Goal: Find specific page/section: Find specific page/section

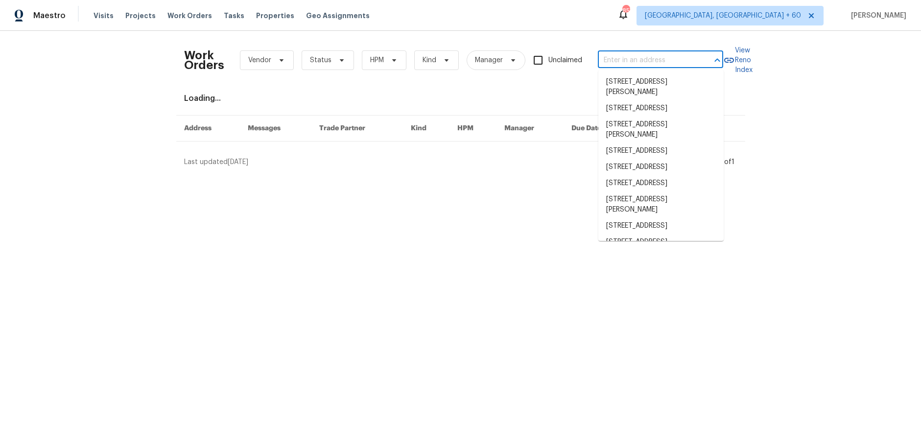
click at [664, 62] on input "text" at bounding box center [647, 60] width 98 height 15
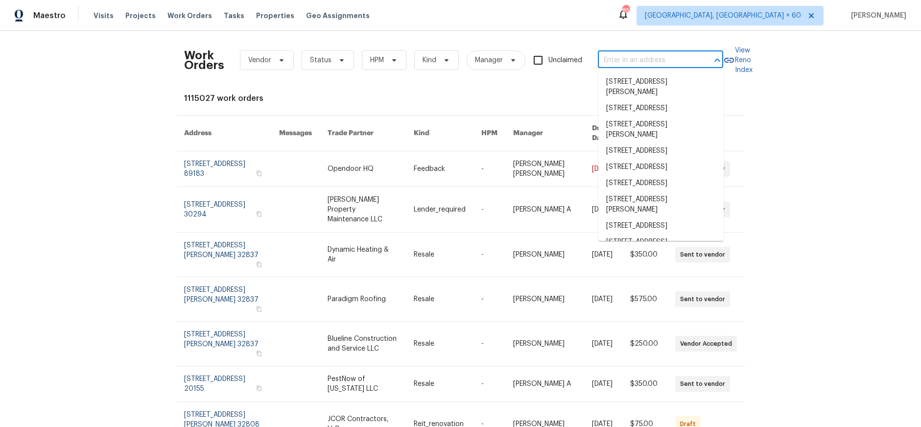
type input "7"
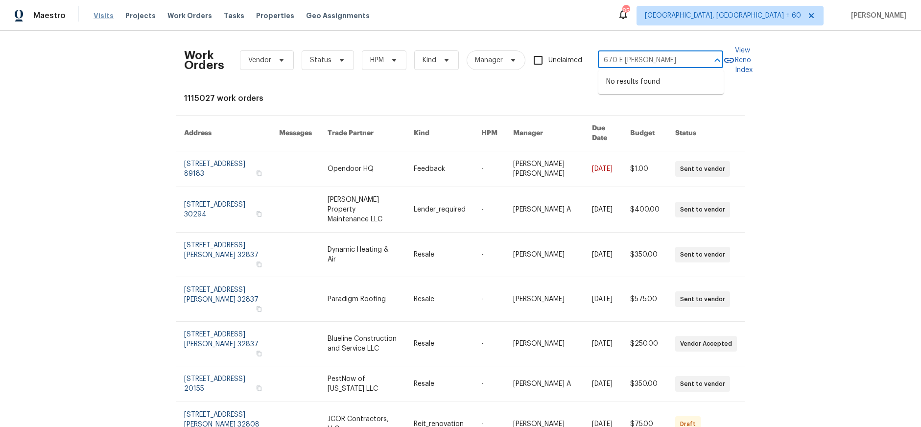
type input "670 E Hightower"
click at [103, 17] on span "Visits" at bounding box center [103, 16] width 20 height 10
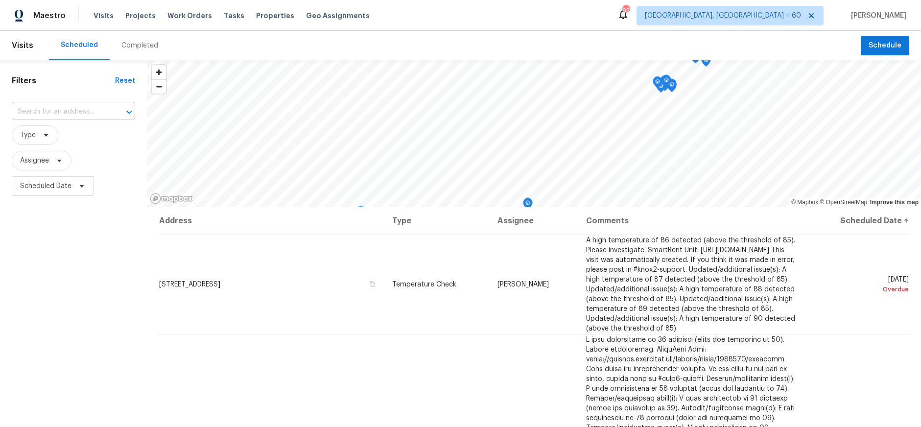
click at [95, 112] on input "text" at bounding box center [60, 111] width 96 height 15
type input "Hightower"
type input "2011 Ter"
click at [70, 134] on li "2011 Terrapin St, Indian Trail, NC 28079" at bounding box center [73, 133] width 123 height 16
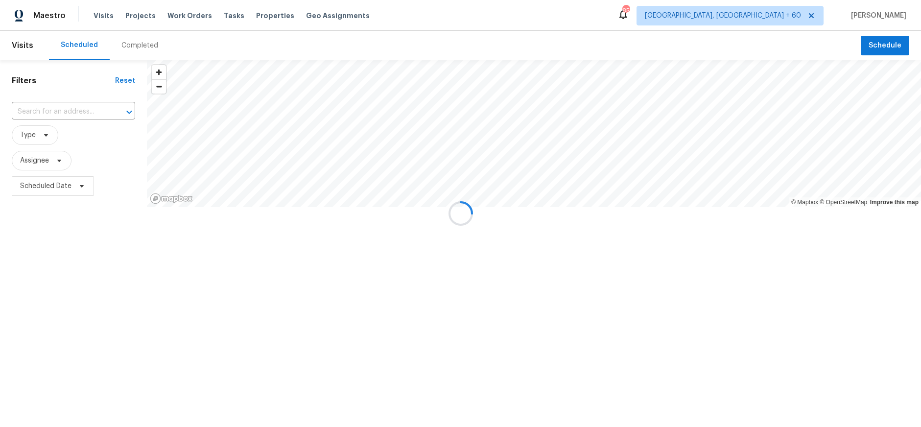
type input "2011 Terrapin St, Indian Trail, NC 28079"
click at [137, 52] on div "Completed" at bounding box center [140, 45] width 60 height 29
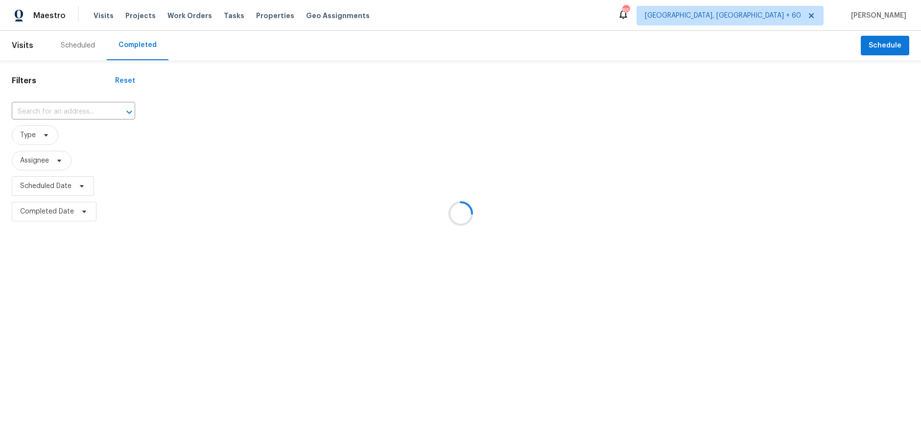
click at [53, 107] on div at bounding box center [460, 213] width 921 height 427
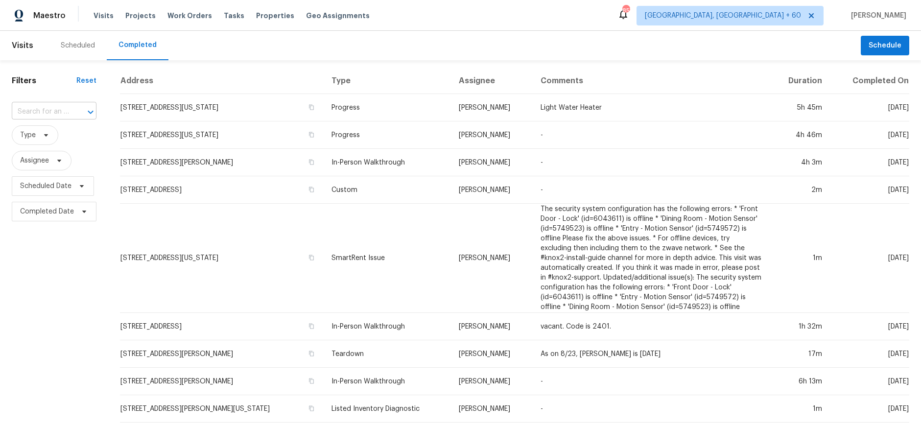
click at [51, 112] on input "text" at bounding box center [40, 111] width 57 height 15
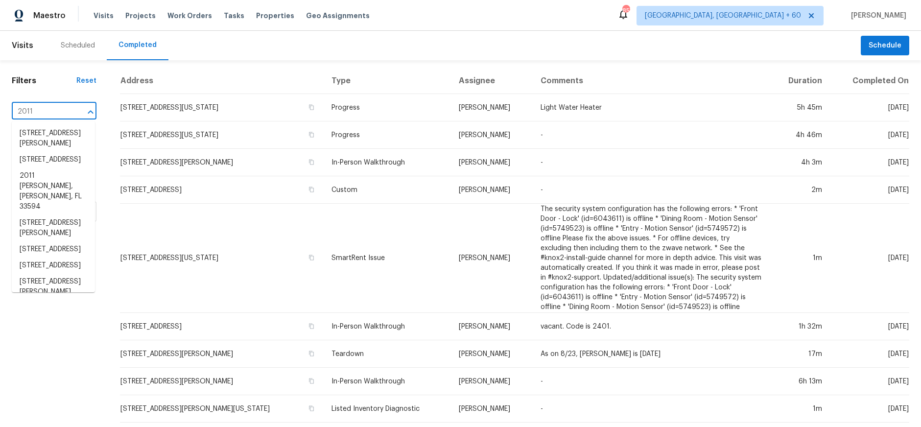
type input "2011 t"
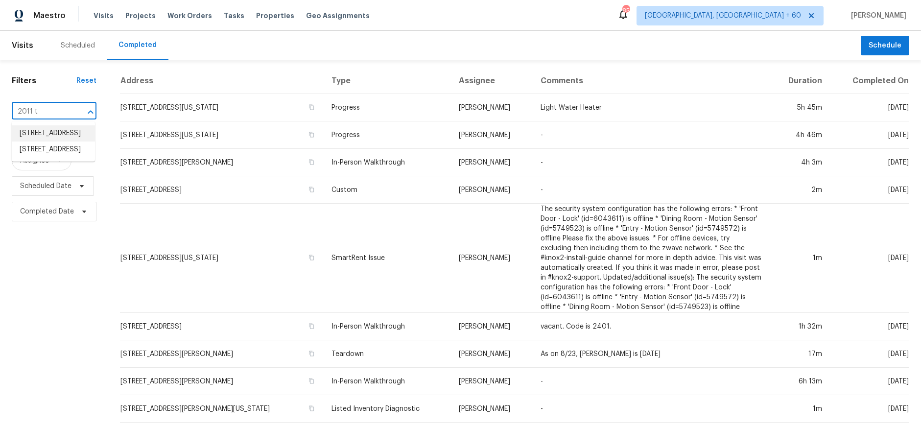
click at [47, 138] on li "2011 Trigger Dr, Indian Trail, NC 28079" at bounding box center [53, 133] width 83 height 16
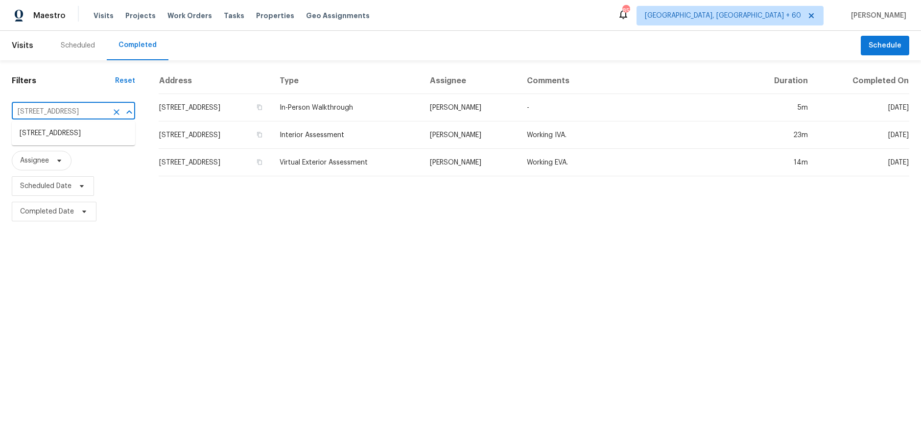
click at [74, 114] on input "2011 Trigger Dr, Indian Trail, NC 28079" at bounding box center [60, 111] width 96 height 15
type input "2011 ter"
click at [73, 139] on li "2011 Terrapin St, Indian Trail, NC 28079" at bounding box center [73, 133] width 123 height 16
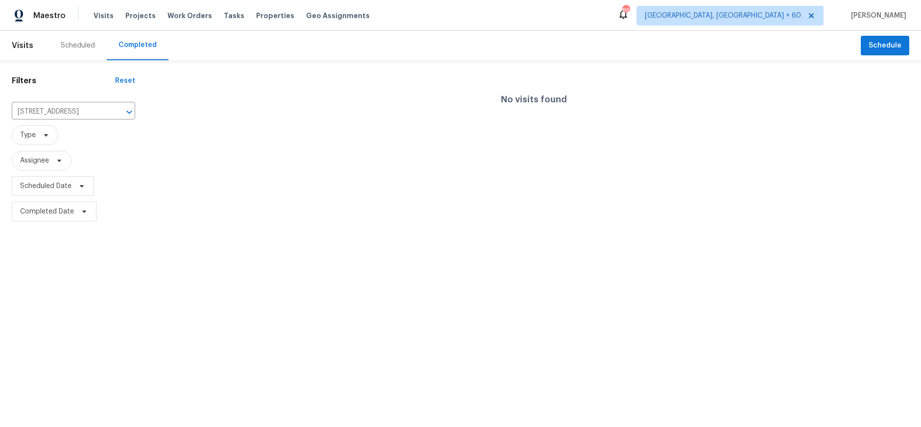
click at [70, 43] on div "Scheduled" at bounding box center [78, 46] width 34 height 10
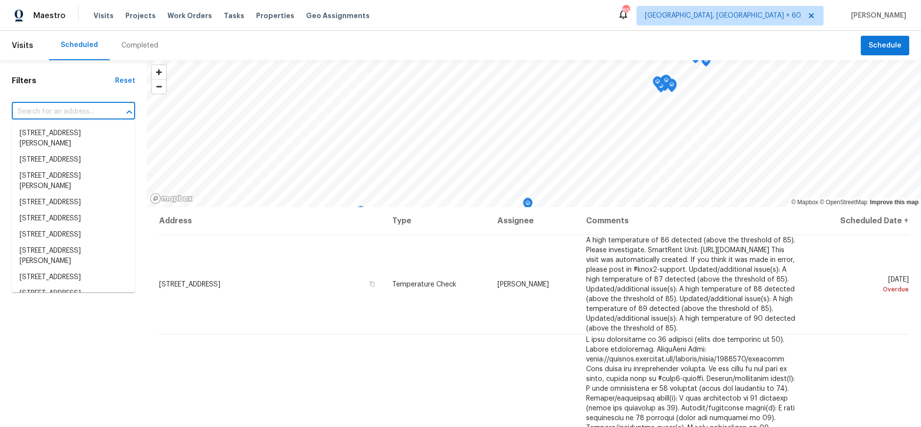
click at [63, 112] on input "text" at bounding box center [60, 111] width 96 height 15
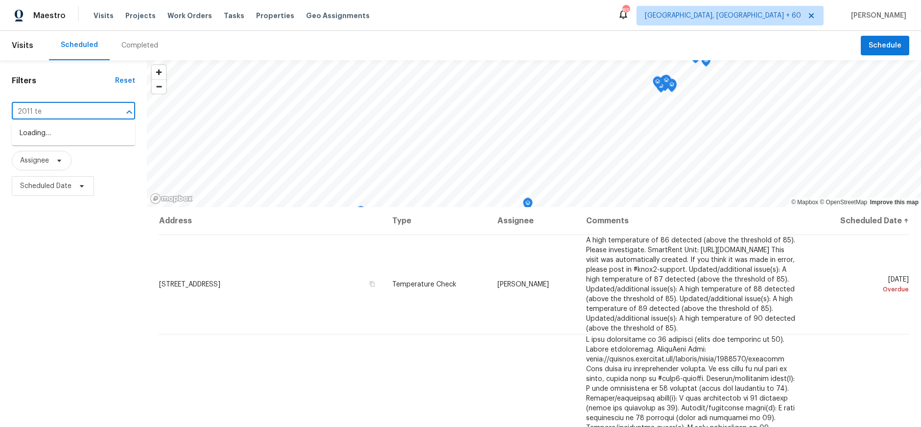
type input "2011 ter"
click at [59, 132] on li "2011 Terrapin St, Indian Trail, NC 28079" at bounding box center [73, 133] width 123 height 16
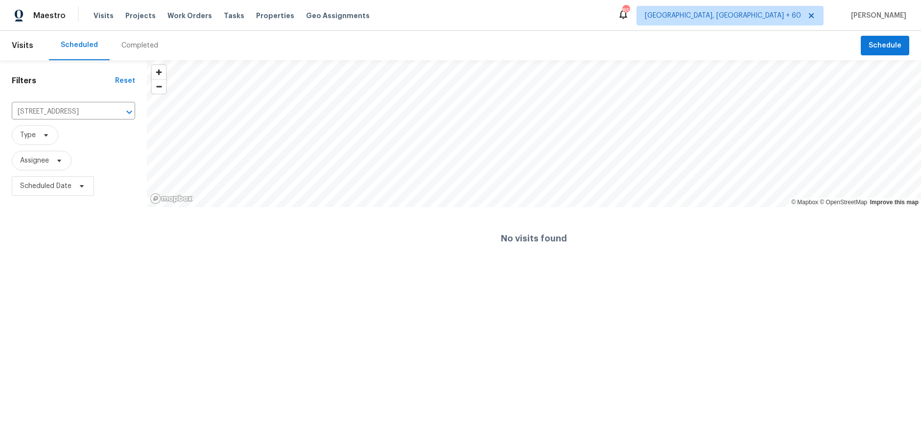
click at [141, 46] on div "Completed" at bounding box center [139, 46] width 37 height 10
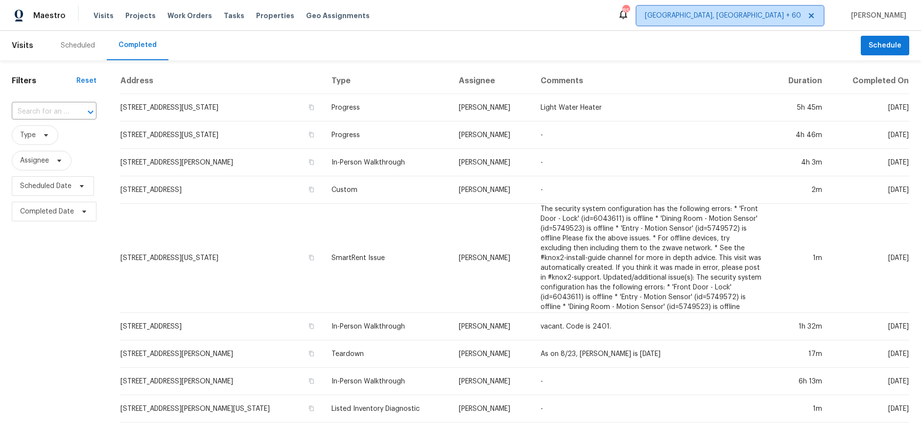
click at [772, 14] on span "Albuquerque, NM + 60" at bounding box center [723, 16] width 156 height 10
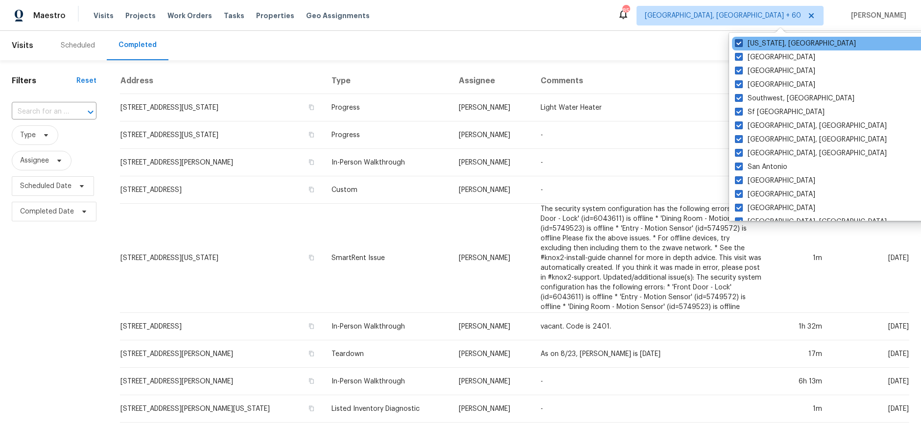
click at [771, 41] on label "Washington, DC" at bounding box center [795, 44] width 121 height 10
click at [741, 41] on input "Washington, DC" at bounding box center [738, 42] width 6 height 6
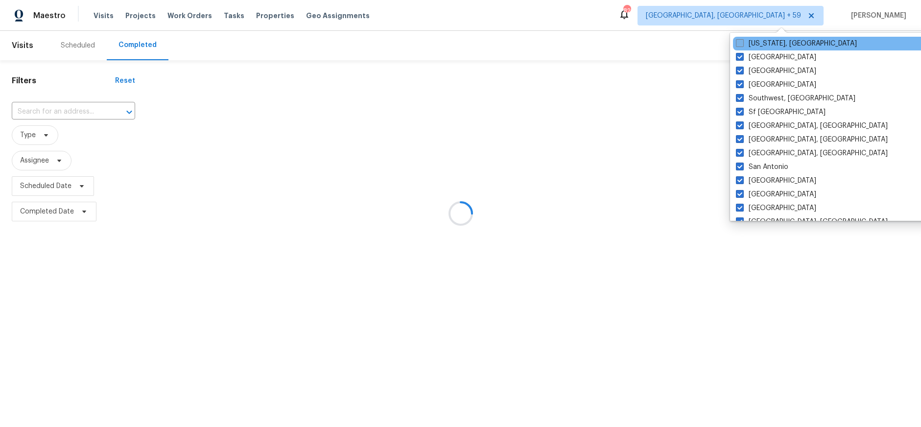
click at [771, 41] on label "Washington, DC" at bounding box center [796, 44] width 121 height 10
click at [742, 41] on input "Washington, DC" at bounding box center [739, 42] width 6 height 6
checkbox input "true"
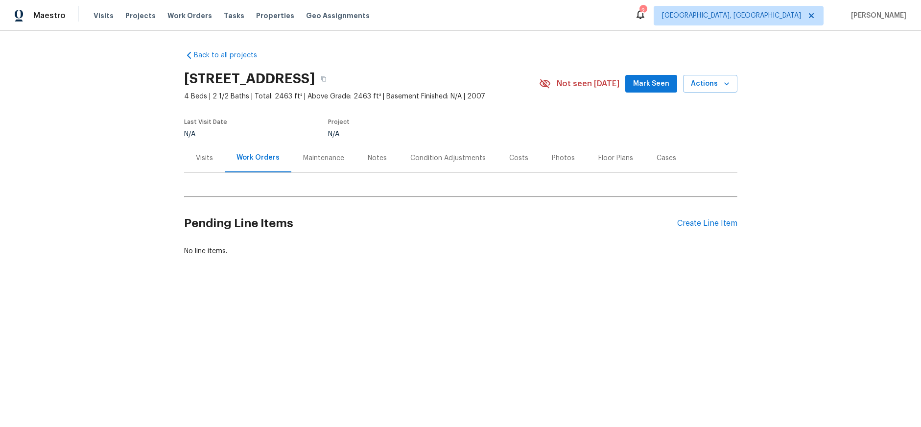
click at [452, 161] on div "Condition Adjustments" at bounding box center [447, 158] width 75 height 10
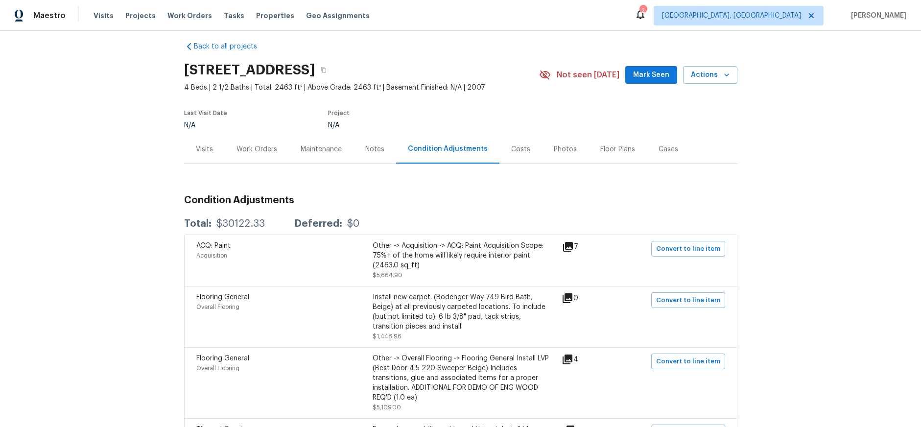
scroll to position [13, 0]
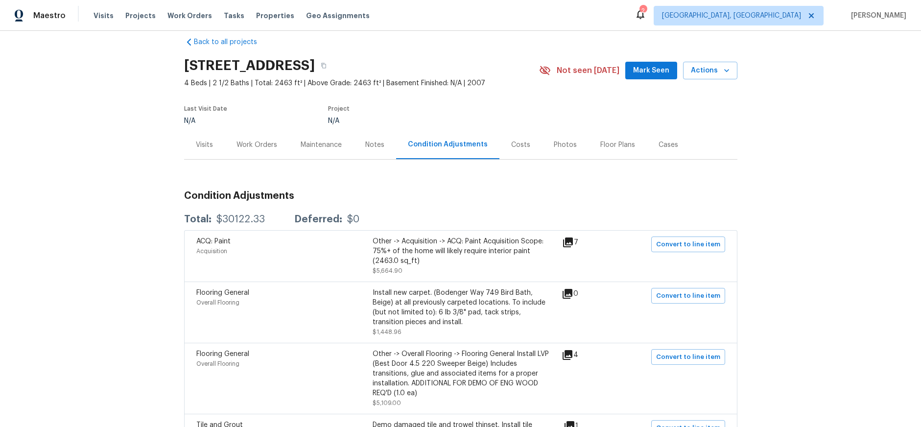
click at [515, 146] on div "Costs" at bounding box center [520, 145] width 19 height 10
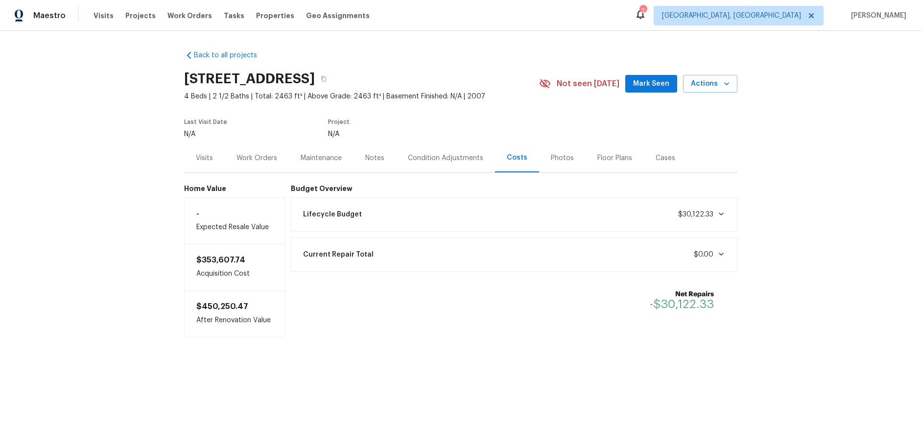
click at [431, 154] on div "Condition Adjustments" at bounding box center [445, 158] width 75 height 10
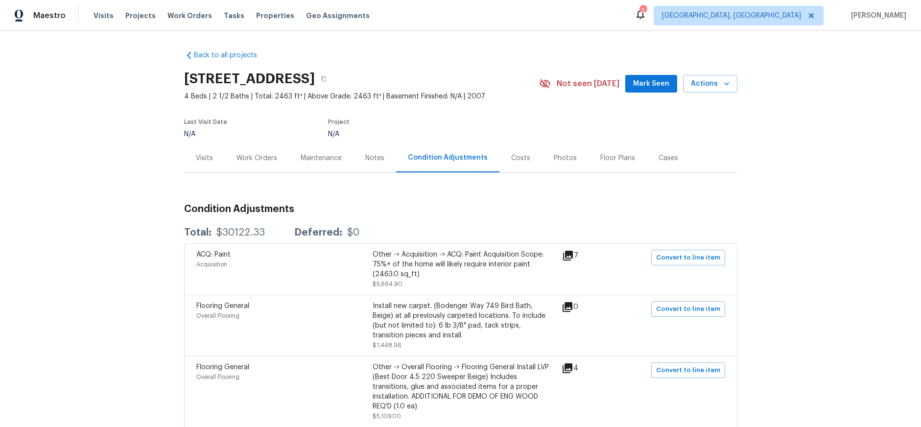
click at [490, 160] on div "Condition Adjustments" at bounding box center [447, 157] width 103 height 29
click at [511, 153] on div "Costs" at bounding box center [520, 158] width 19 height 10
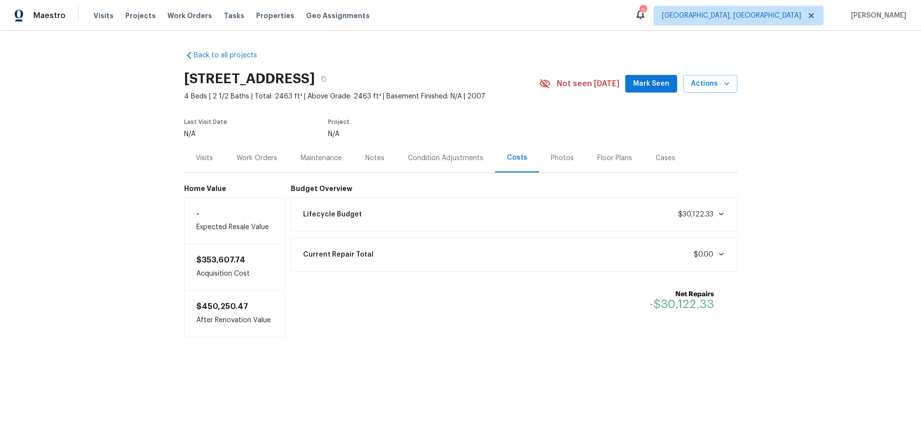
click at [576, 210] on div "Lifecycle Budget $30,122.33" at bounding box center [514, 215] width 434 height 22
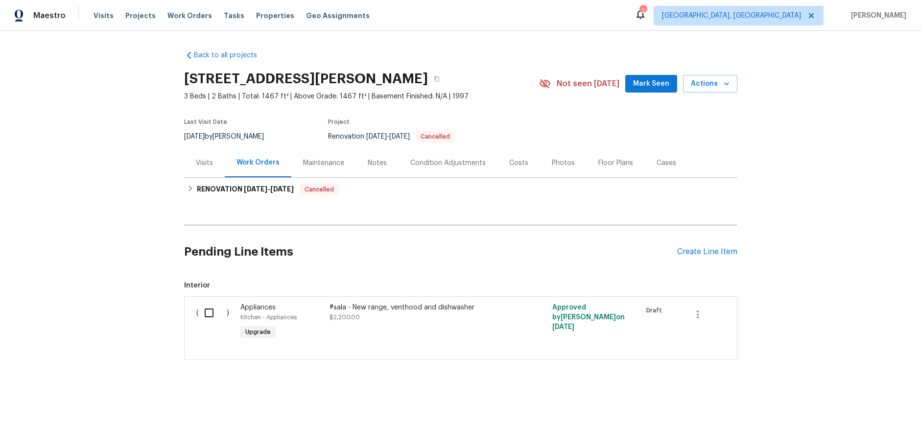
click at [509, 163] on div "Costs" at bounding box center [518, 163] width 19 height 10
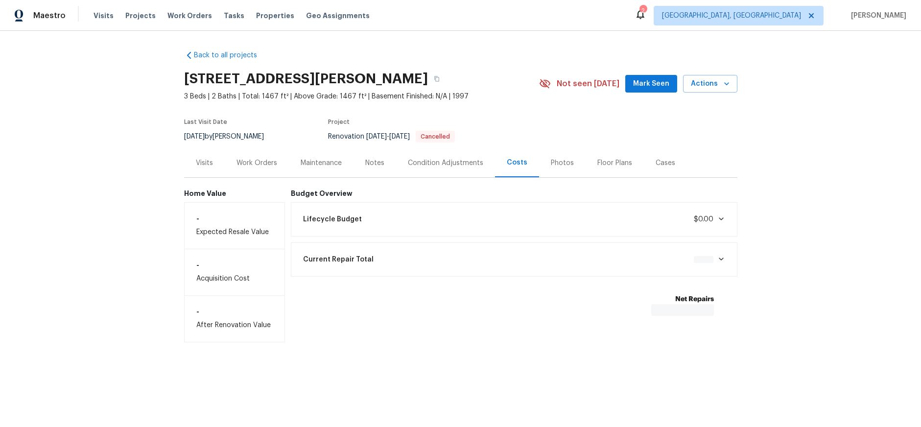
click at [445, 159] on div "Condition Adjustments" at bounding box center [445, 163] width 75 height 10
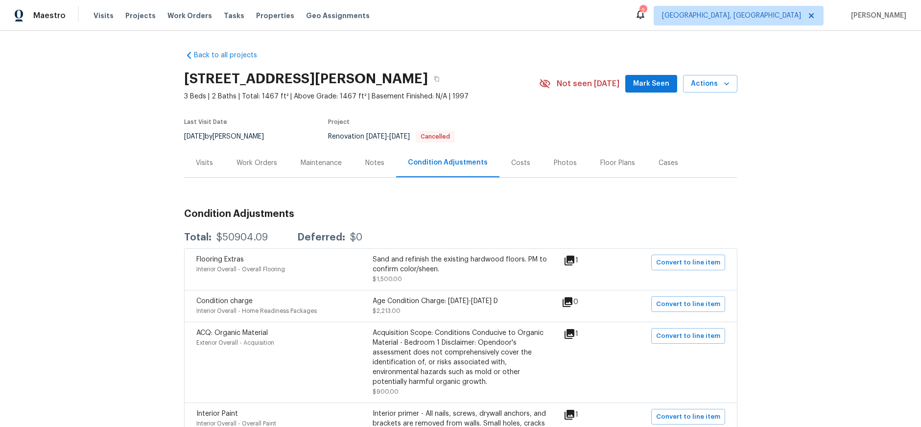
click at [512, 158] on div "Costs" at bounding box center [520, 163] width 19 height 10
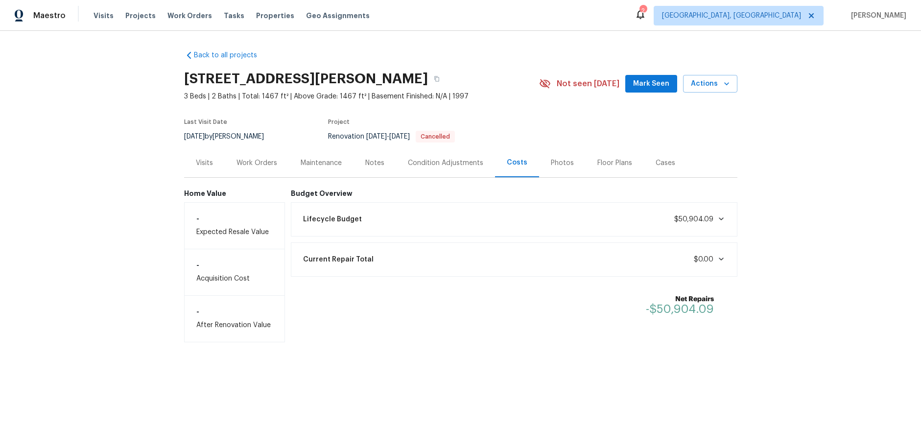
click at [440, 172] on div "Condition Adjustments" at bounding box center [445, 162] width 99 height 29
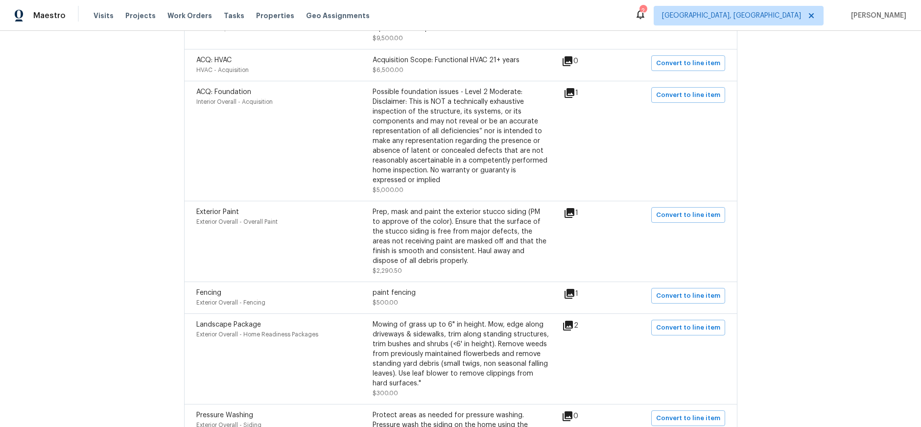
scroll to position [752, 0]
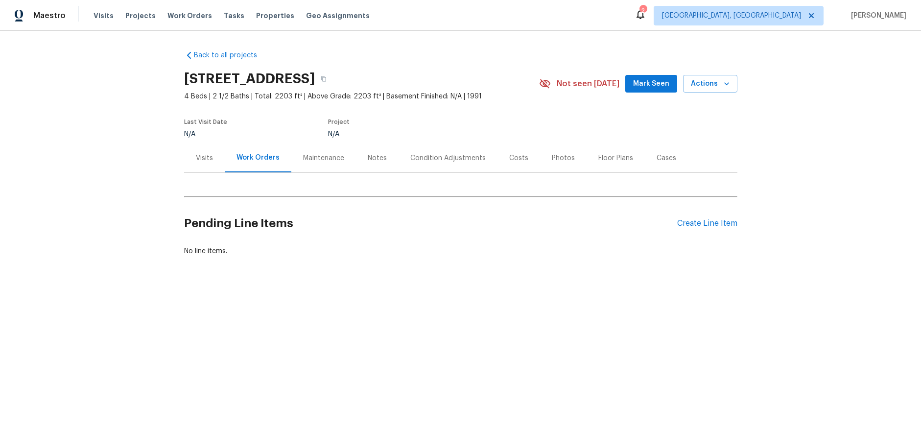
click at [457, 123] on div "Project" at bounding box center [422, 125] width 188 height 12
click at [428, 161] on div "Condition Adjustments" at bounding box center [447, 158] width 75 height 10
